Goal: Contribute content: Add original content to the website for others to see

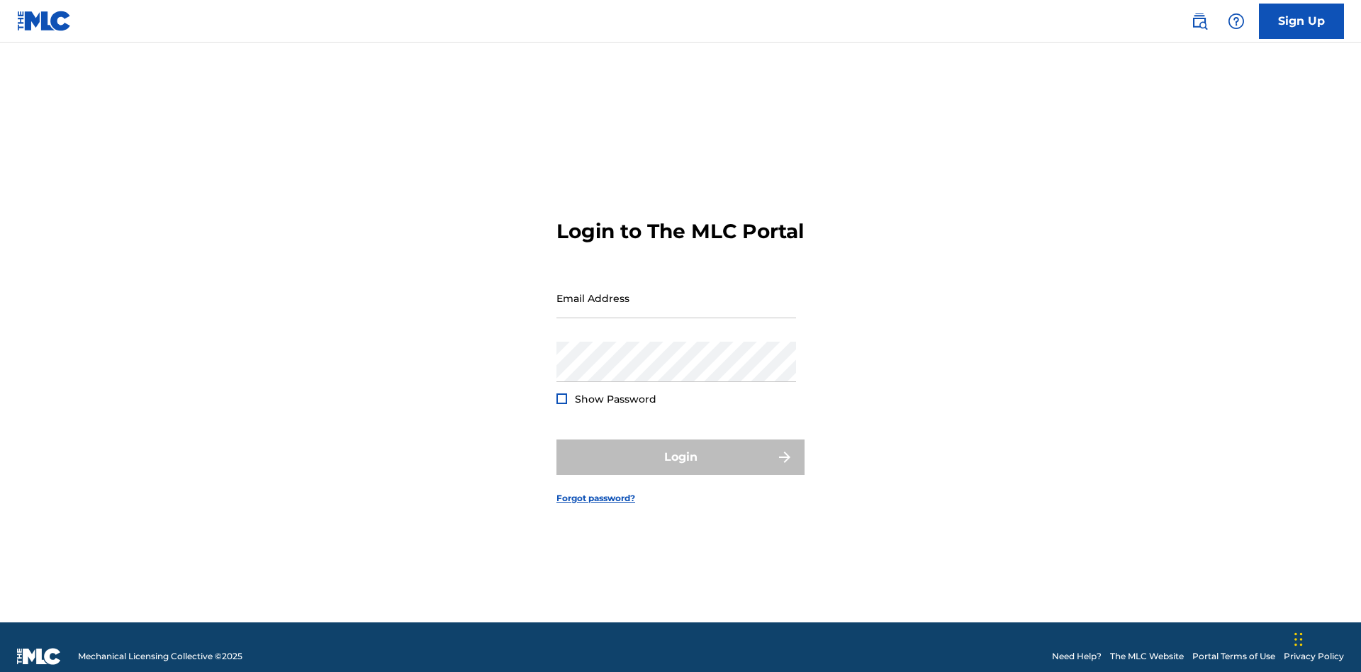
scroll to position [18, 0]
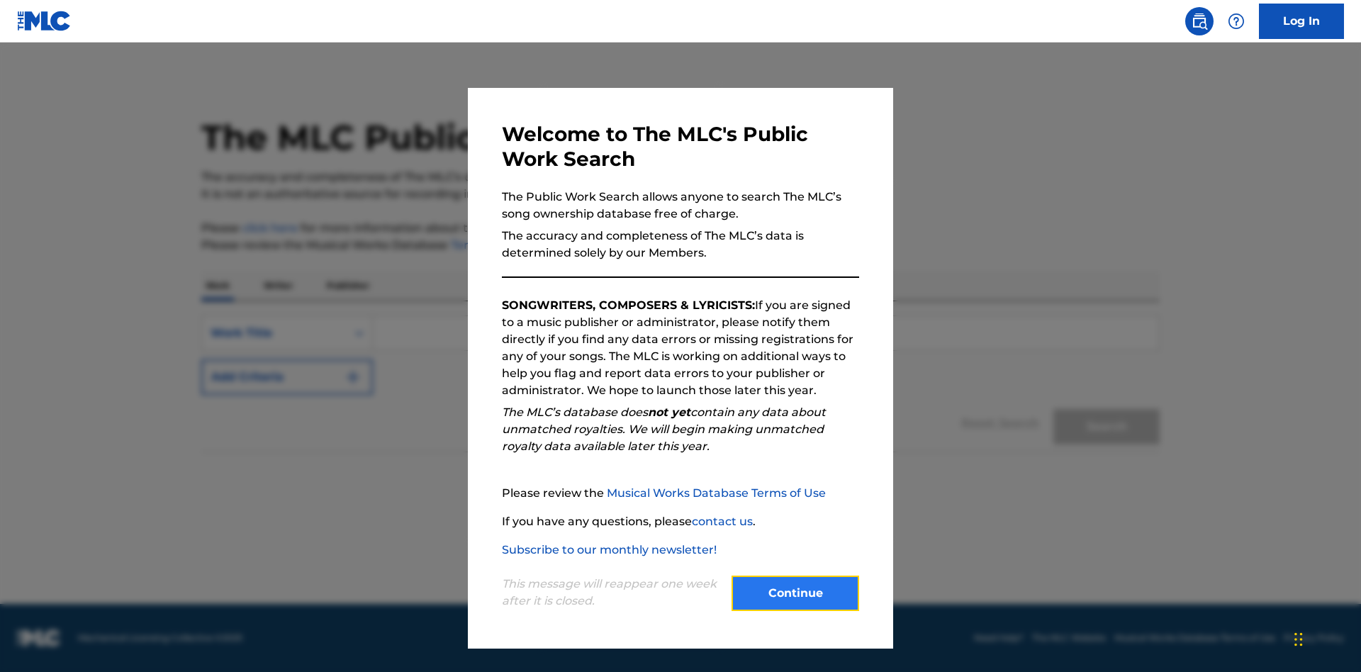
click at [795, 593] on button "Continue" at bounding box center [795, 593] width 128 height 35
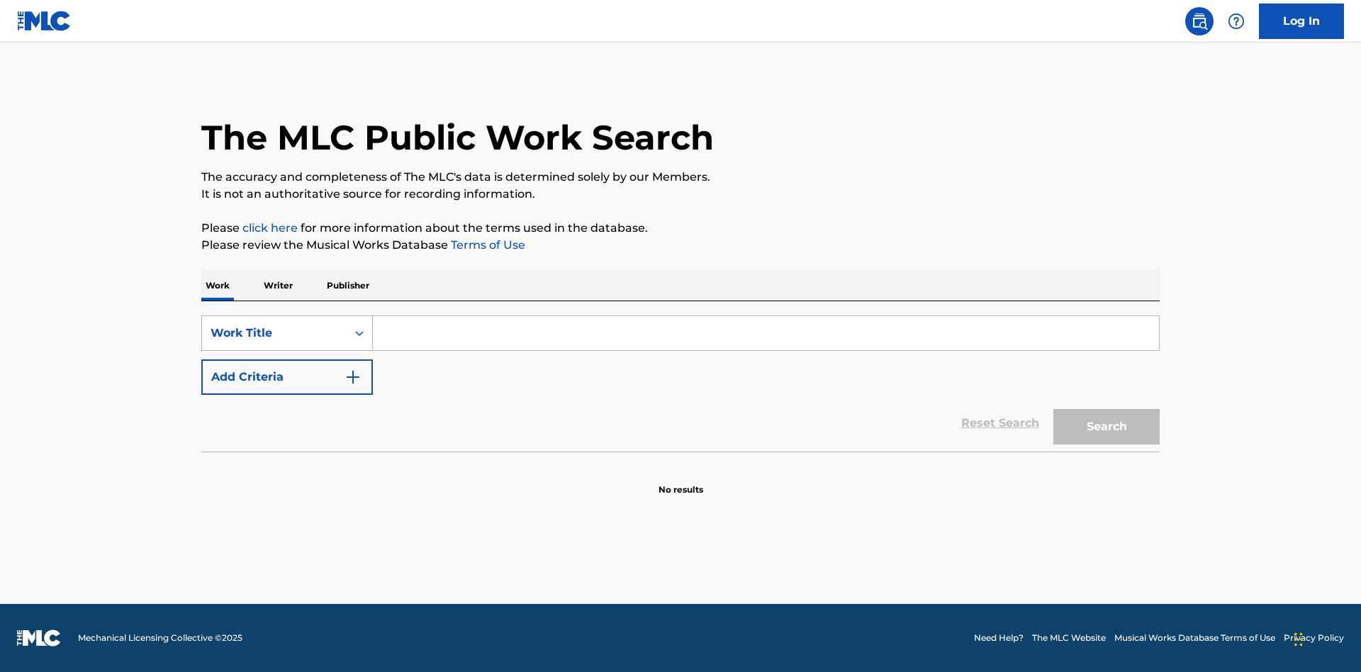
click at [274, 333] on div "Work Title" at bounding box center [275, 333] width 128 height 17
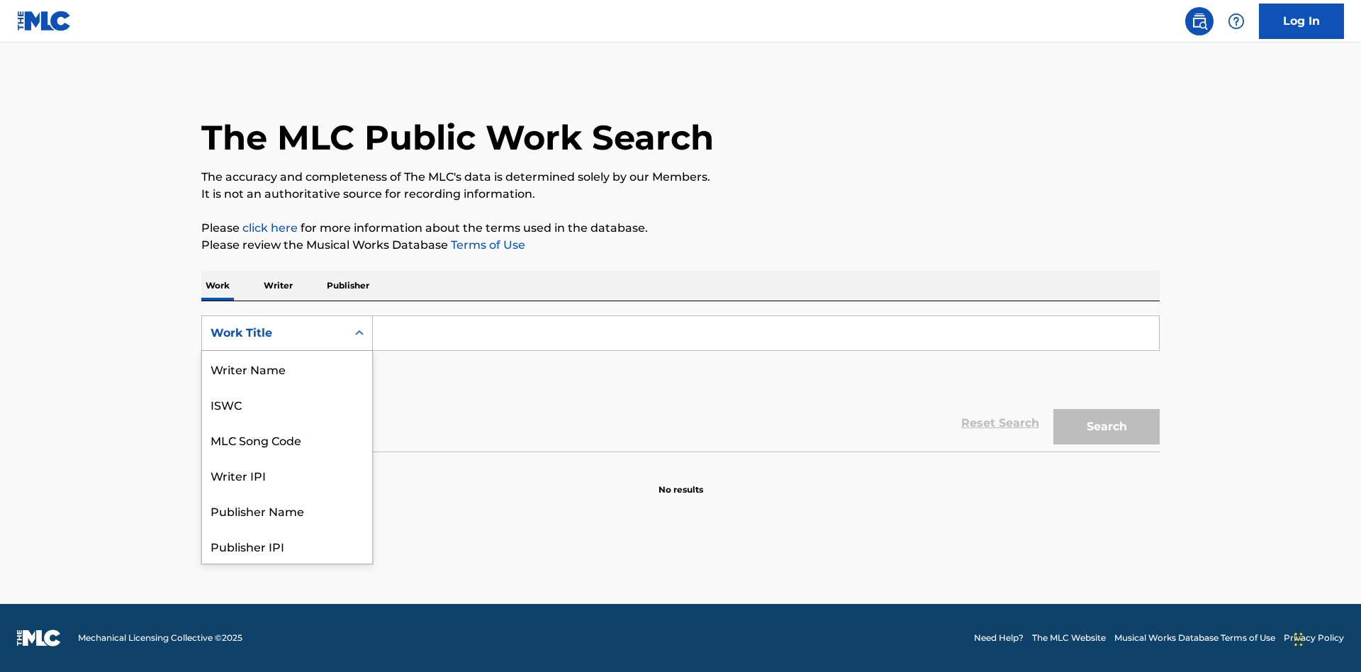
scroll to position [71, 0]
click at [287, 369] on div "MLC Song Code" at bounding box center [287, 368] width 170 height 35
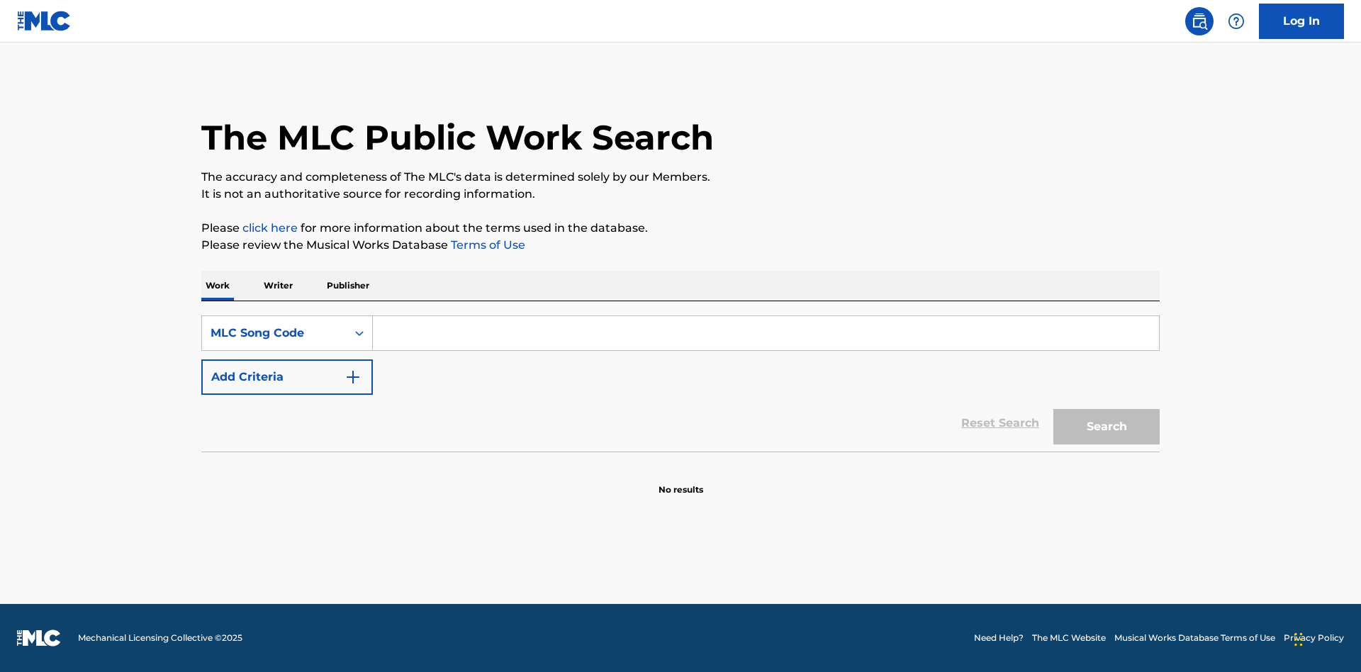
click at [766, 333] on input "Search Form" at bounding box center [766, 333] width 786 height 34
type input "MV82XX"
click at [1106, 427] on button "Search" at bounding box center [1106, 426] width 106 height 35
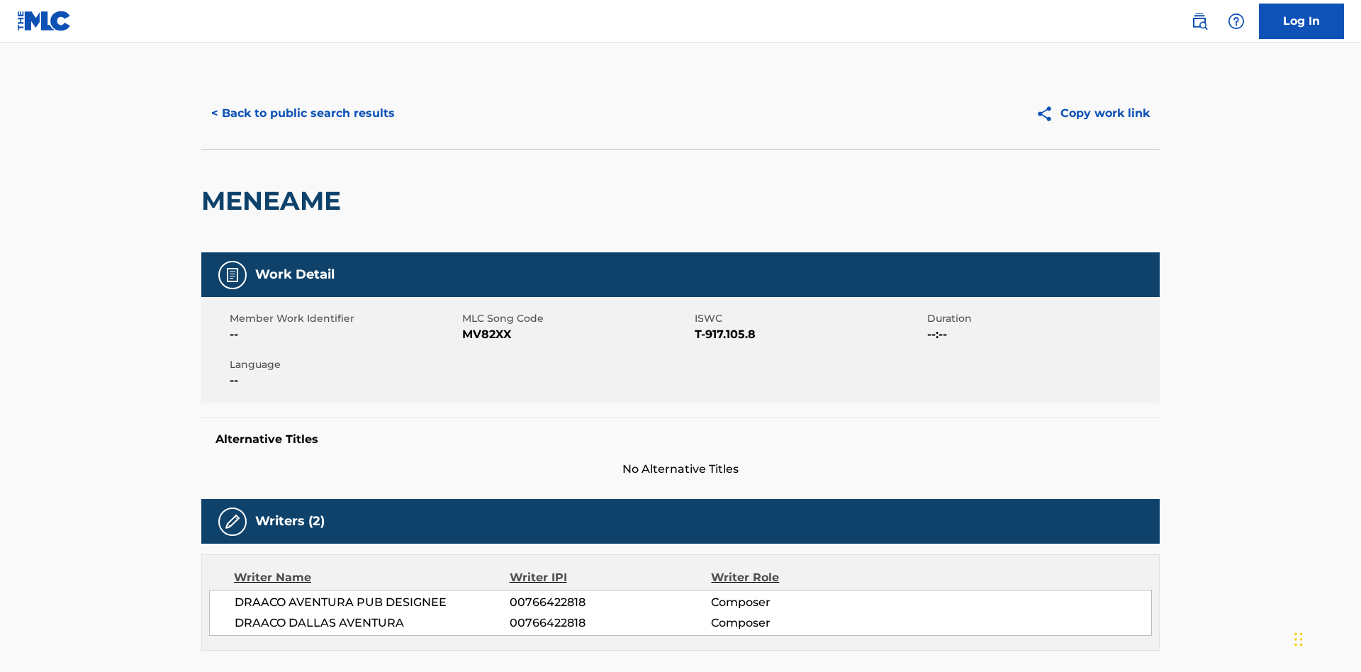
scroll to position [11, 0]
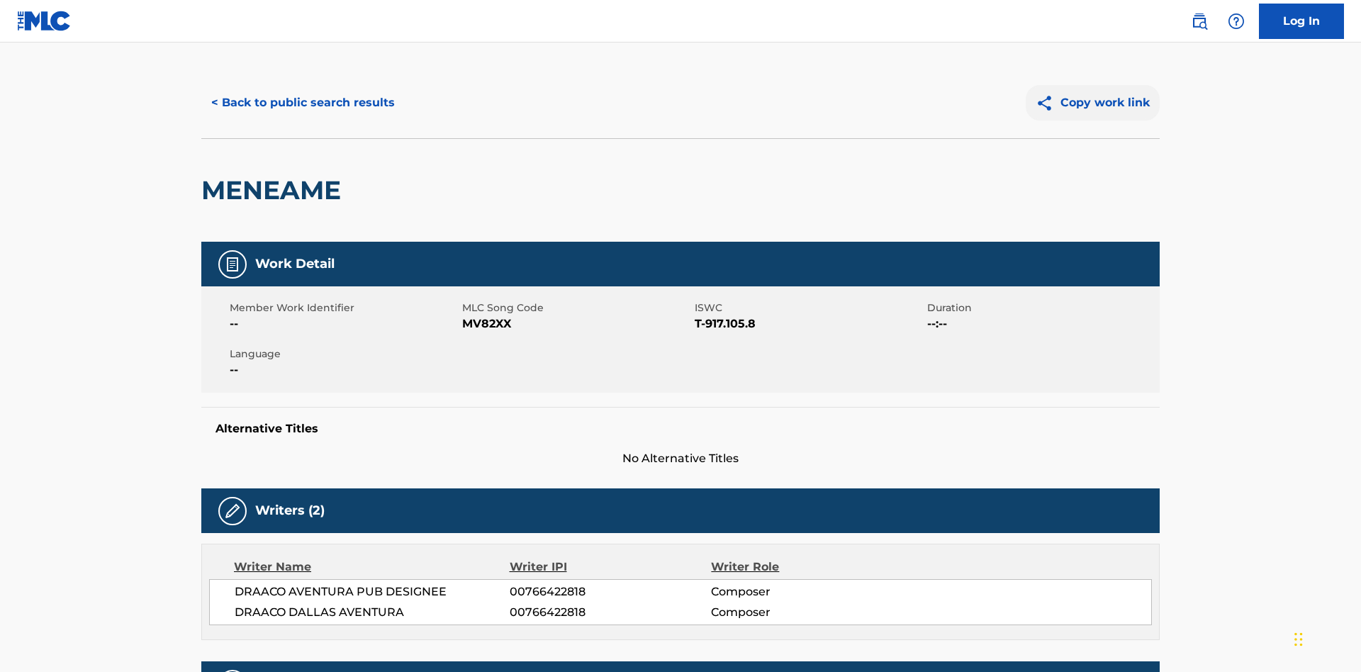
click at [1093, 103] on button "Copy work link" at bounding box center [1093, 102] width 134 height 35
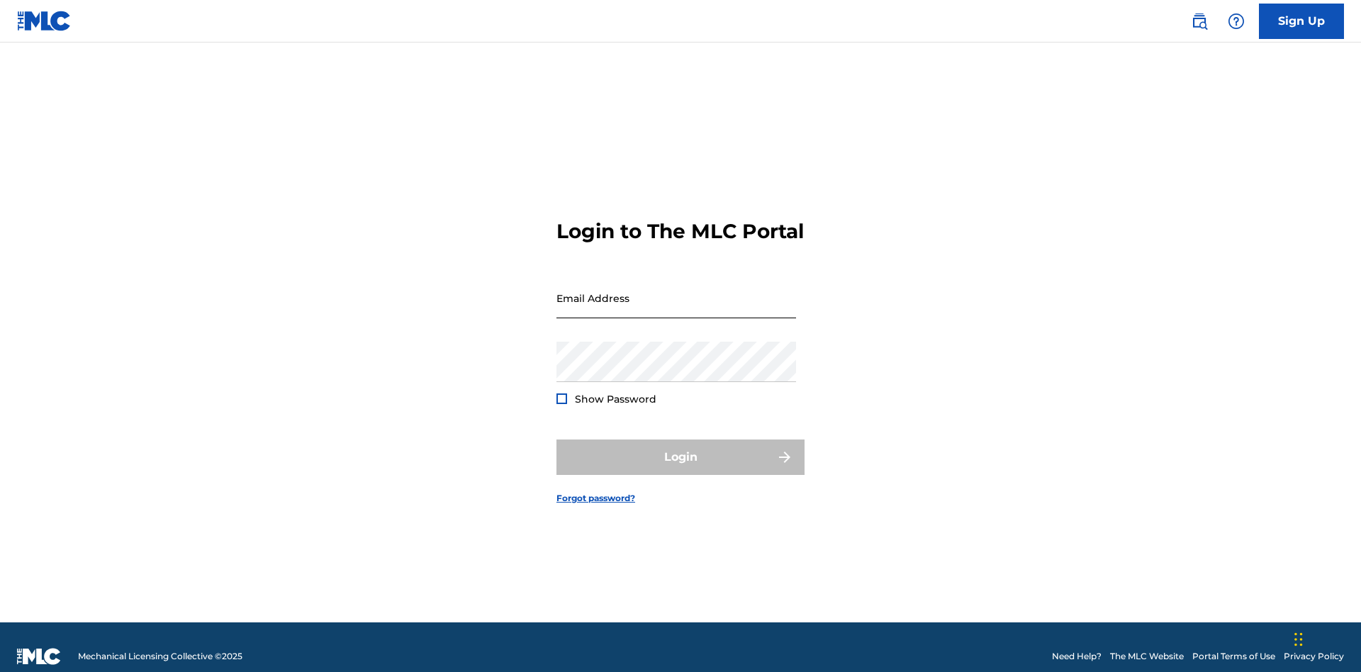
click at [676, 291] on input "Email Address" at bounding box center [676, 298] width 240 height 40
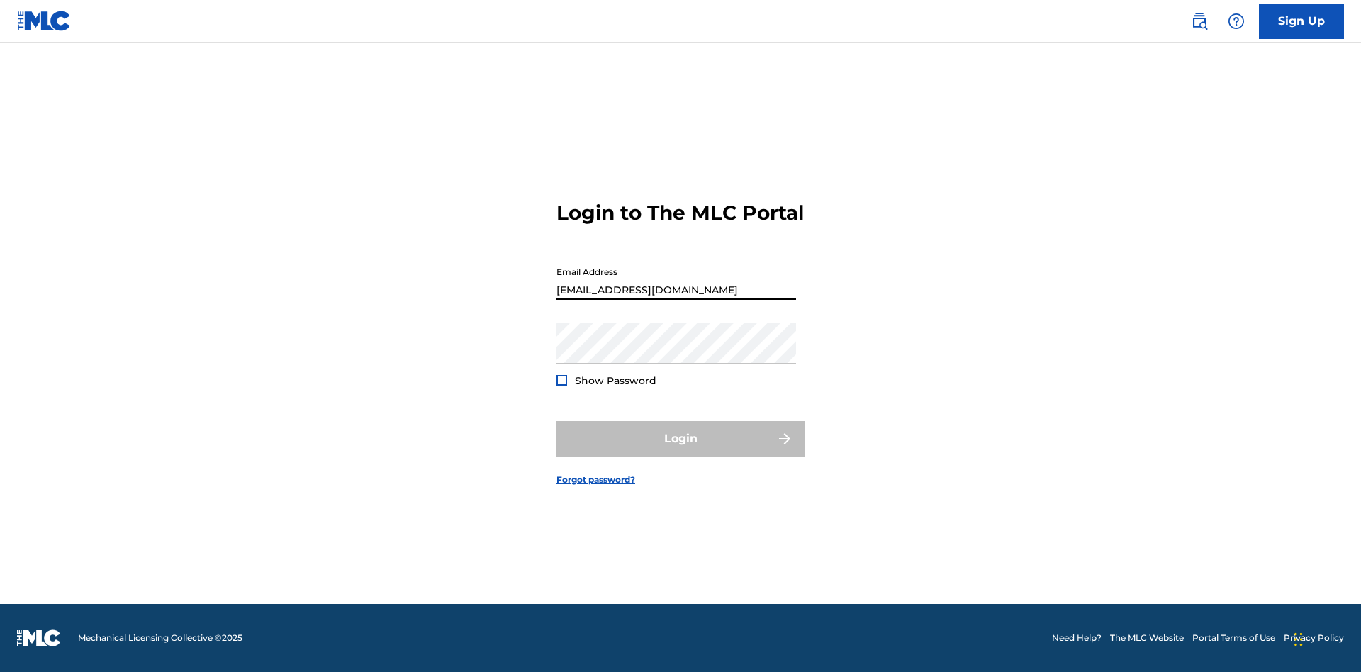
type input "[EMAIL_ADDRESS][DOMAIN_NAME]"
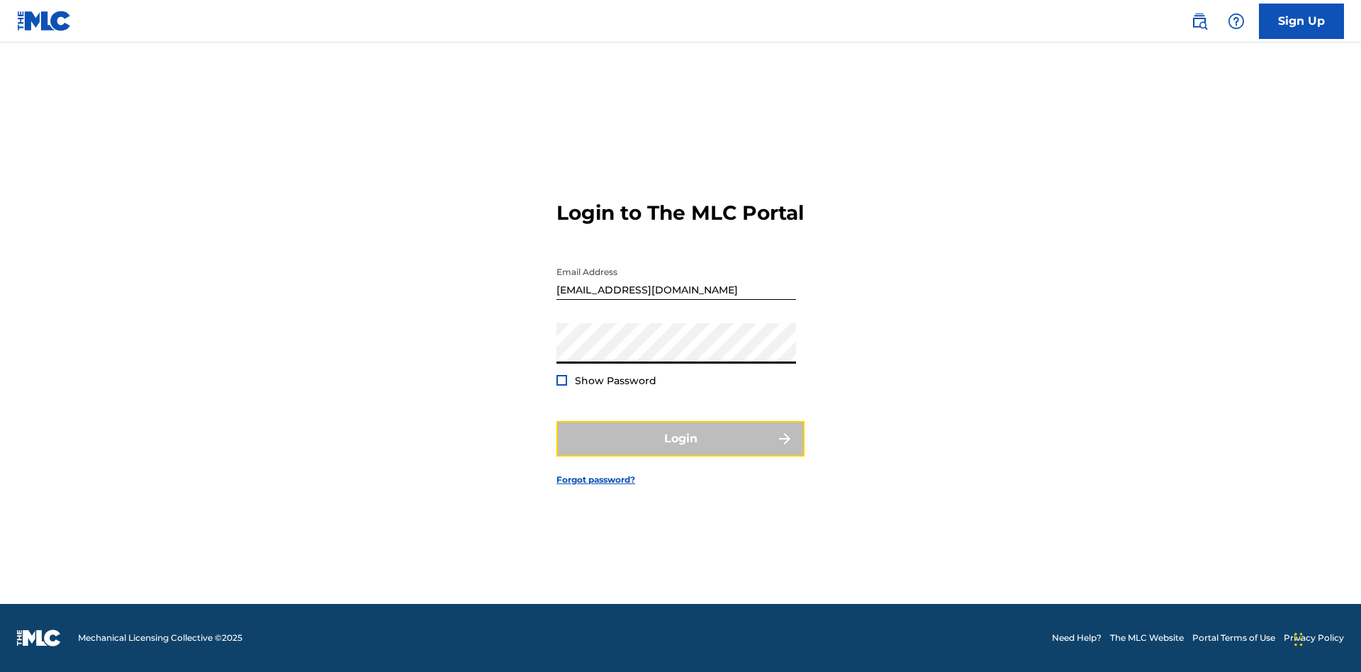
click at [680, 451] on button "Login" at bounding box center [680, 438] width 248 height 35
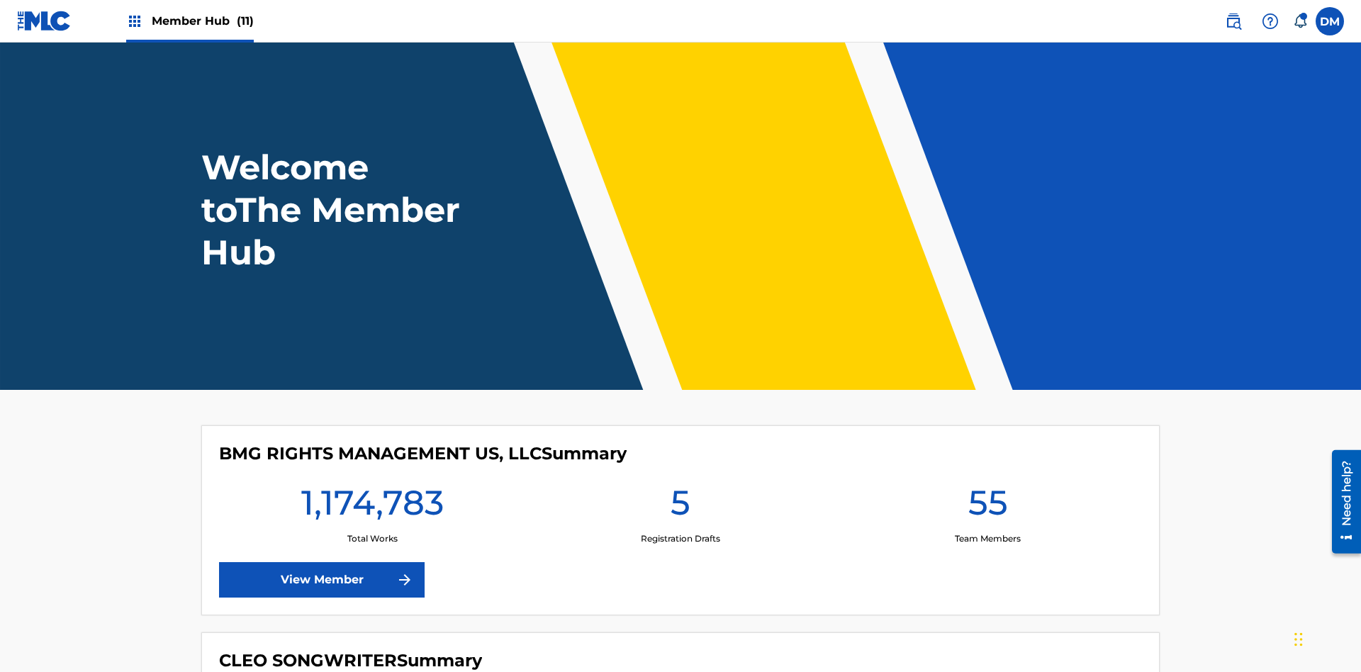
click at [202, 21] on span "Member Hub (11)" at bounding box center [203, 21] width 102 height 16
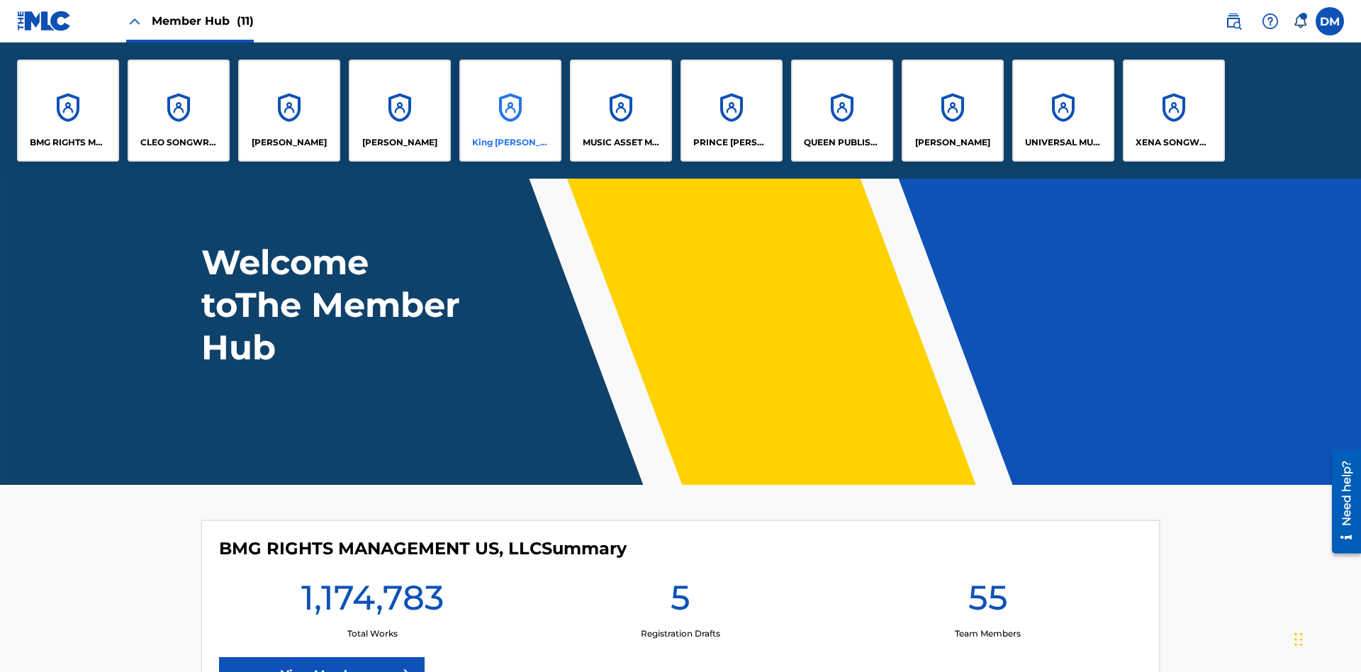
click at [510, 142] on p "King [PERSON_NAME]" at bounding box center [510, 142] width 77 height 13
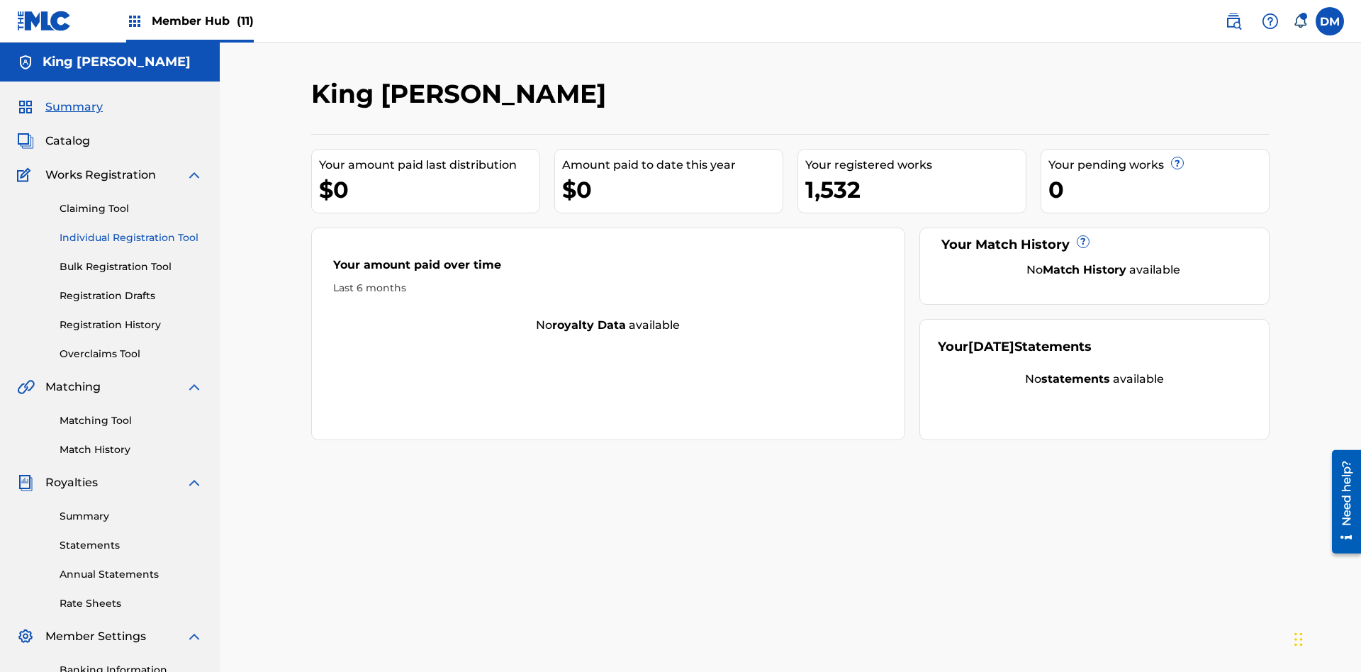
click at [131, 230] on link "Individual Registration Tool" at bounding box center [131, 237] width 143 height 15
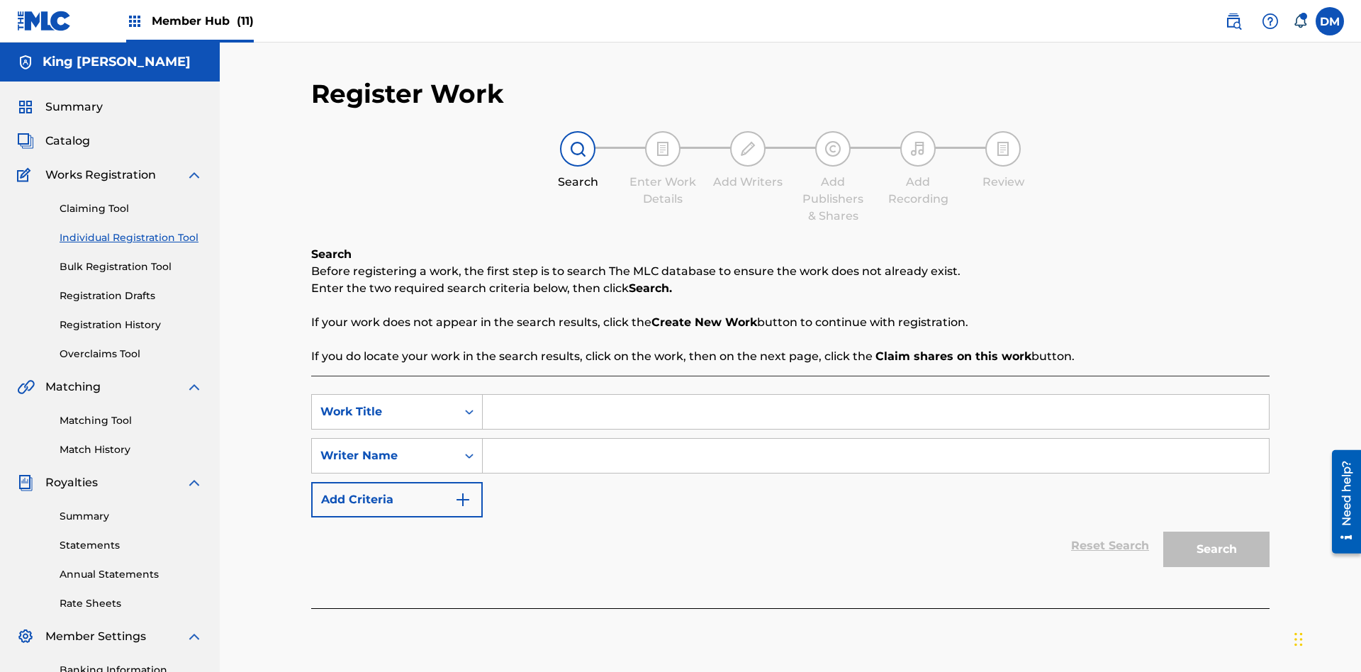
click at [875, 395] on input "Search Form" at bounding box center [876, 412] width 786 height 34
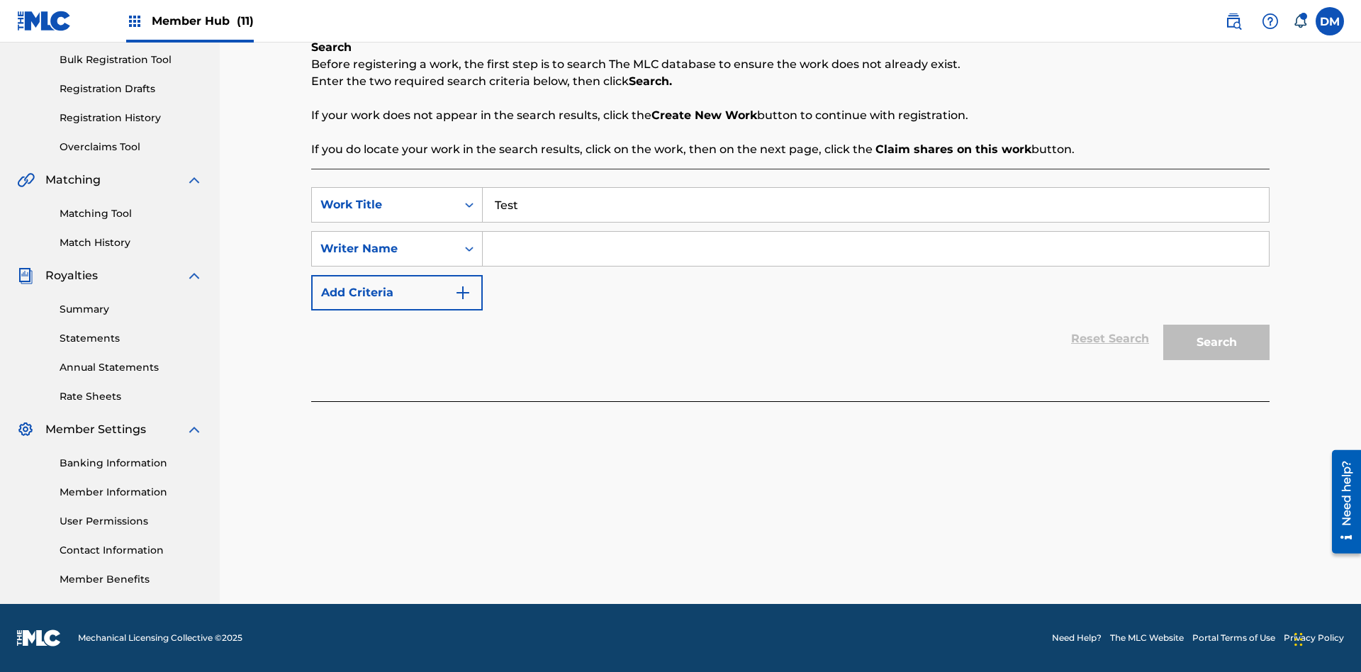
type input "Test"
click at [875, 249] on input "Search Form" at bounding box center [876, 249] width 786 height 34
type input "Test"
click at [1216, 342] on button "Search" at bounding box center [1216, 342] width 106 height 35
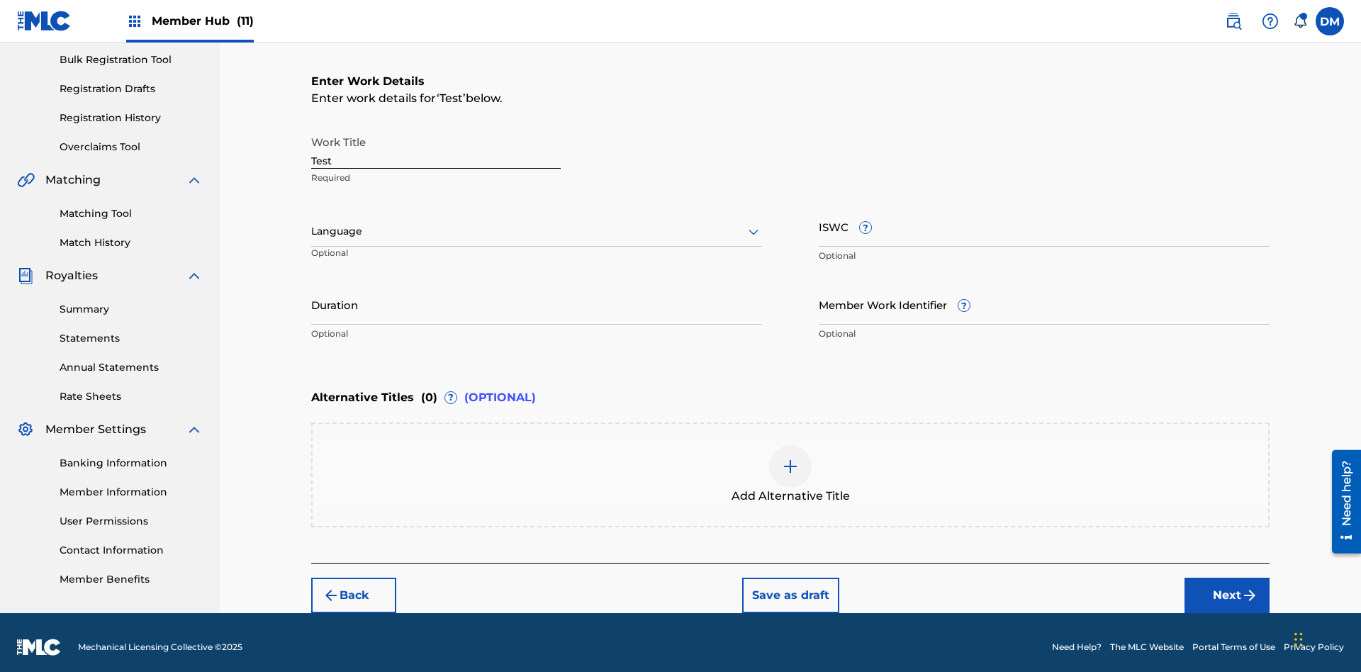
scroll to position [216, 0]
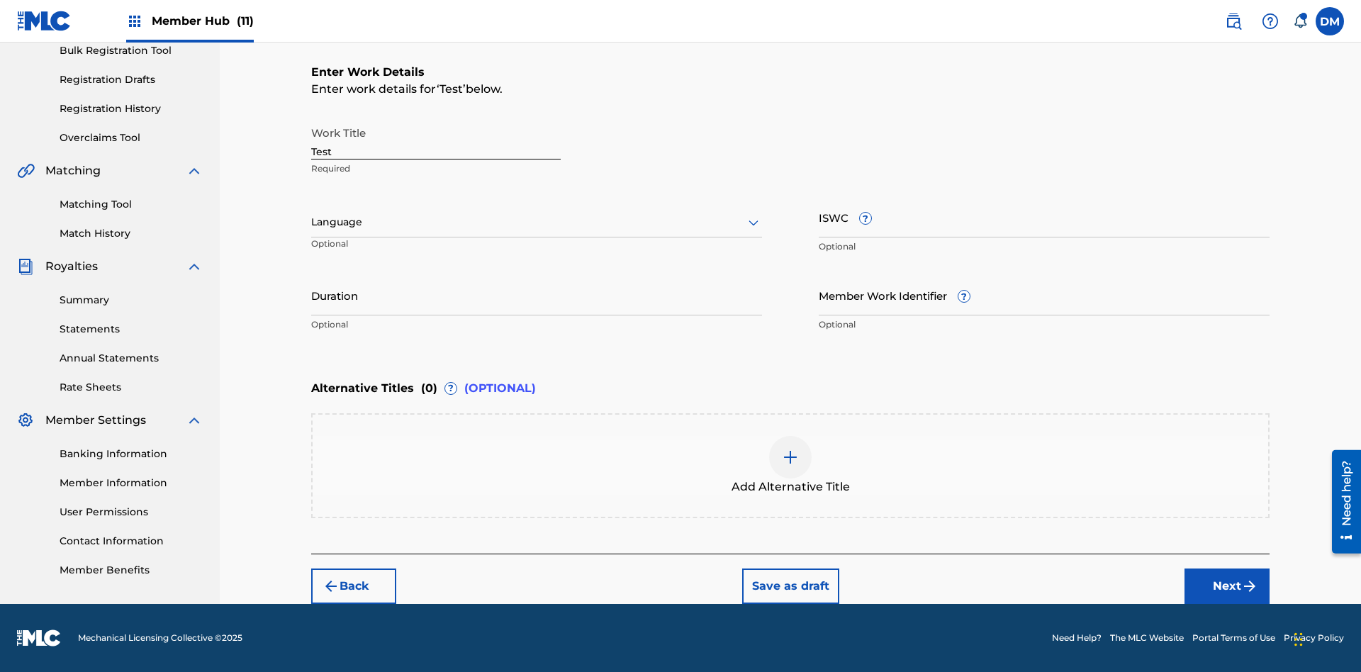
click at [436, 139] on input "Test" at bounding box center [435, 139] width 249 height 40
paste input "[URL][DOMAIN_NAME]"
type input "[URL][DOMAIN_NAME]"
click at [1330, 21] on label at bounding box center [1330, 21] width 28 height 28
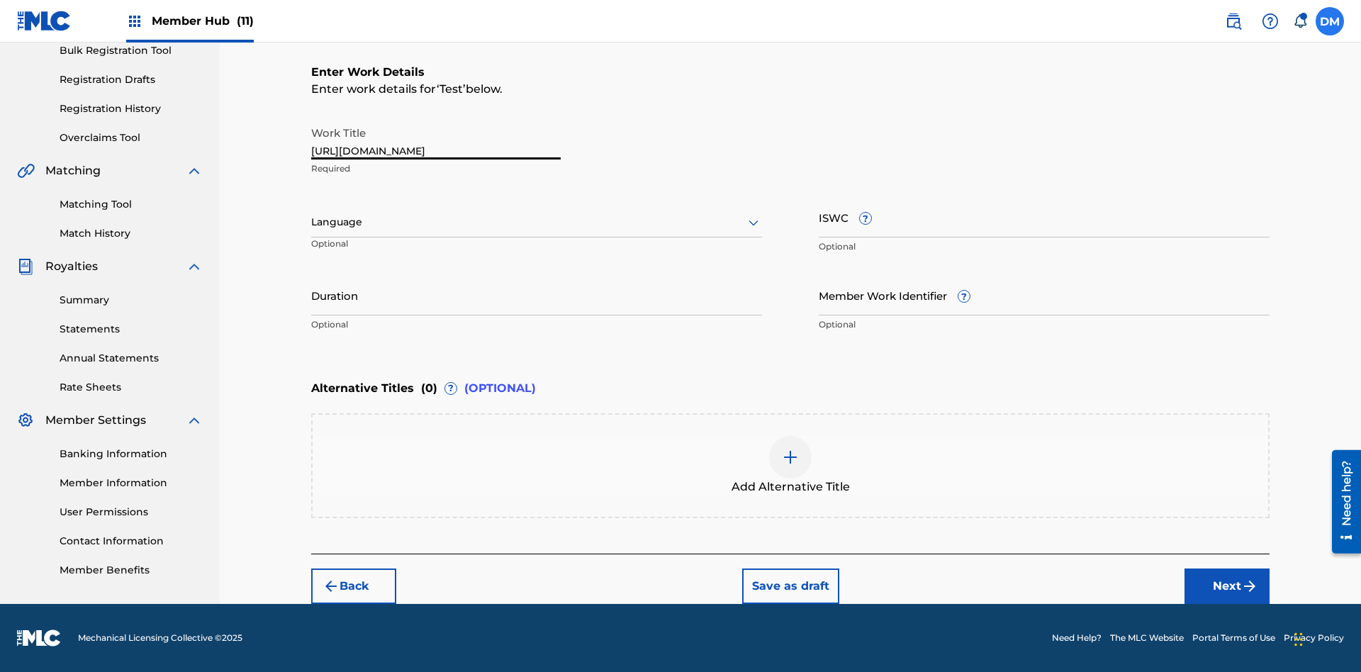
click at [1330, 21] on input "[PERSON_NAME] [PERSON_NAME] [PERSON_NAME][EMAIL_ADDRESS][DOMAIN_NAME] Notificat…" at bounding box center [1330, 21] width 0 height 0
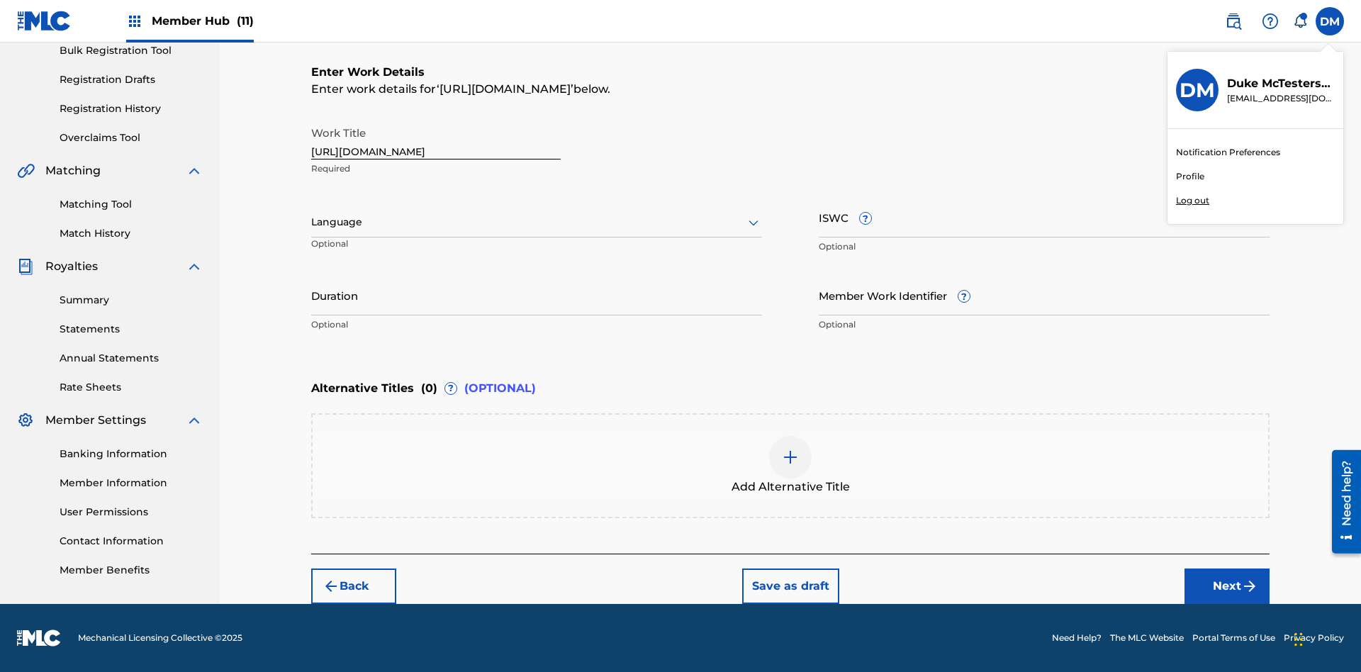
scroll to position [138, 0]
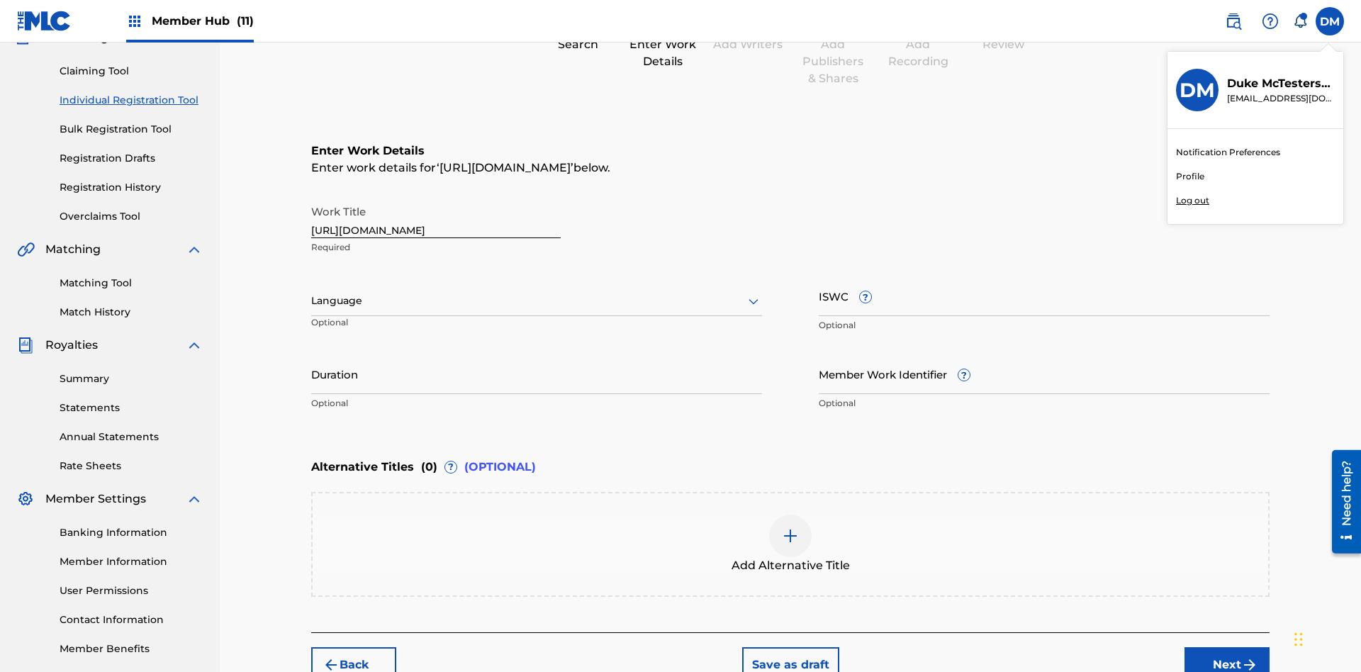
click at [1192, 201] on p "Log out" at bounding box center [1192, 200] width 33 height 13
click at [1330, 21] on input "[PERSON_NAME] [PERSON_NAME] [PERSON_NAME][EMAIL_ADDRESS][DOMAIN_NAME] Notificat…" at bounding box center [1330, 21] width 0 height 0
